Goal: Find specific page/section: Find specific page/section

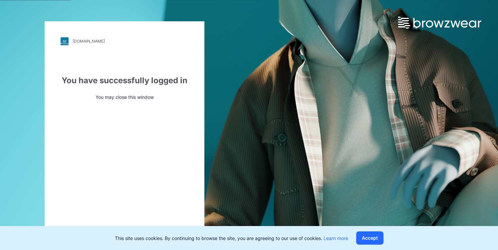
click at [65, 41] on img at bounding box center [65, 41] width 8 height 8
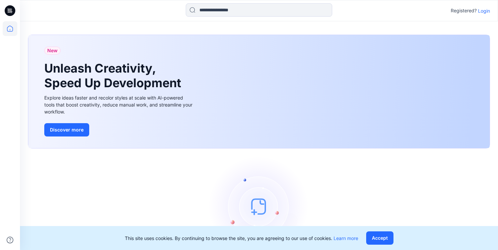
click at [10, 11] on icon at bounding box center [10, 10] width 11 height 11
click at [10, 28] on icon at bounding box center [10, 28] width 15 height 15
click at [11, 11] on icon at bounding box center [11, 11] width 3 height 0
click at [482, 10] on p "Login" at bounding box center [484, 10] width 12 height 7
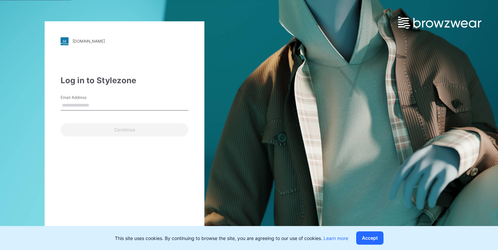
click at [106, 102] on input "Email Address" at bounding box center [125, 106] width 128 height 10
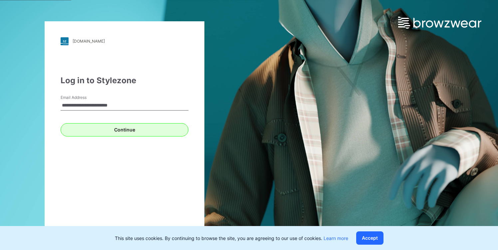
type input "**********"
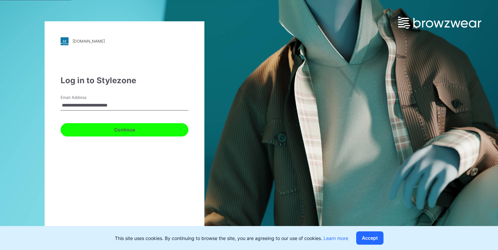
click at [122, 129] on button "Continue" at bounding box center [125, 129] width 128 height 13
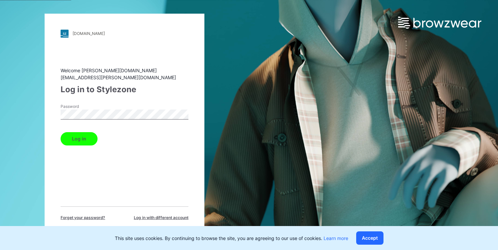
click at [61, 132] on button "Log in" at bounding box center [79, 138] width 37 height 13
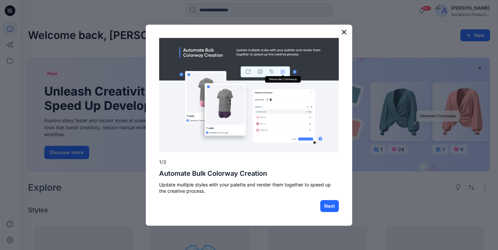
click at [343, 33] on button "×" at bounding box center [344, 32] width 6 height 11
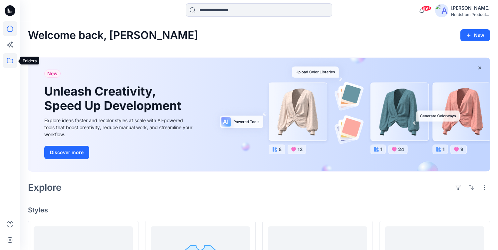
click at [8, 61] on icon at bounding box center [10, 60] width 15 height 15
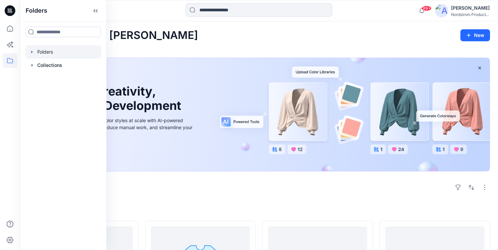
click at [46, 51] on div at bounding box center [63, 51] width 76 height 13
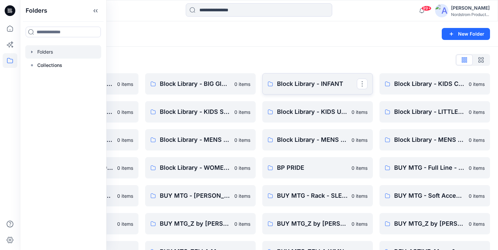
click at [304, 85] on p "Block Library - INFANT" at bounding box center [317, 83] width 80 height 9
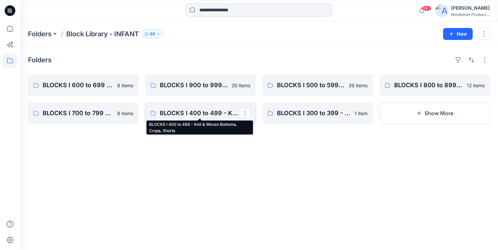
click at [196, 113] on p "BLOCKS I 400 to 499 - Knit & Woven Bottoms, Crops, Shorts" at bounding box center [200, 113] width 80 height 9
